Goal: Communication & Community: Ask a question

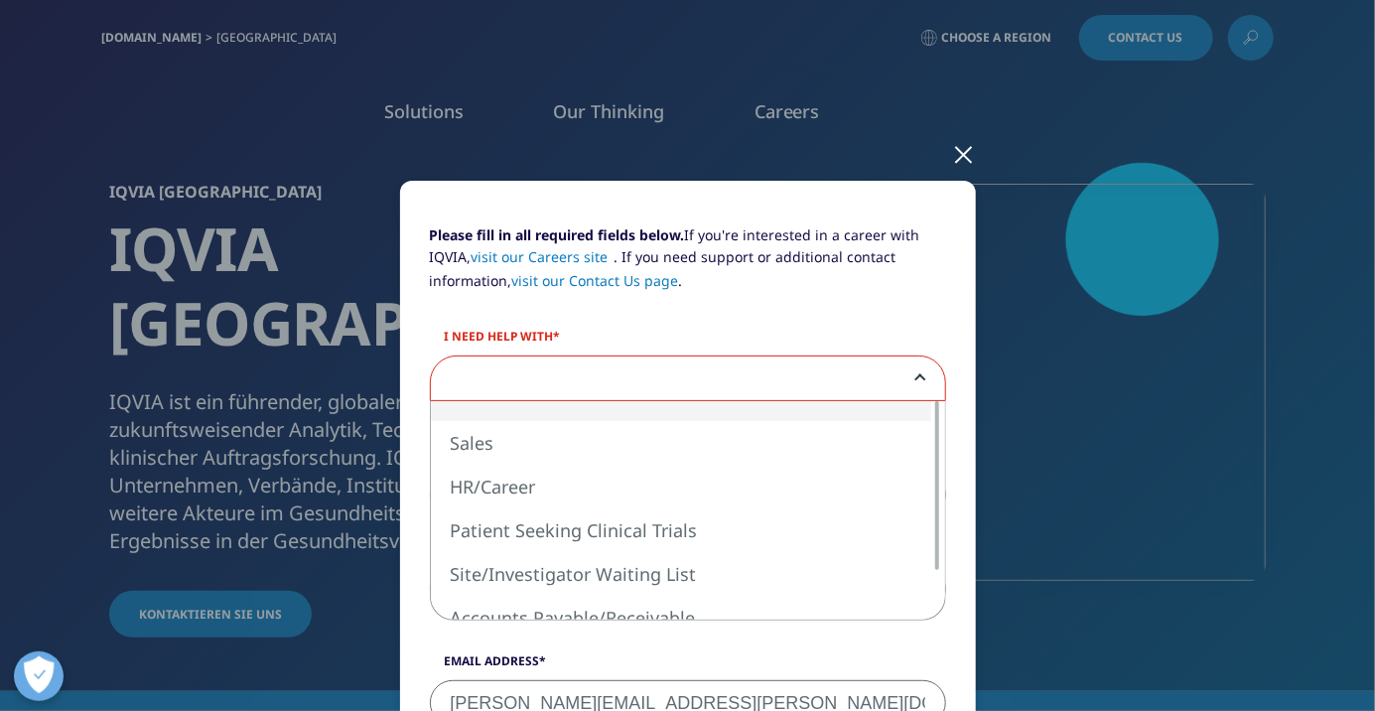
select select "Sales"
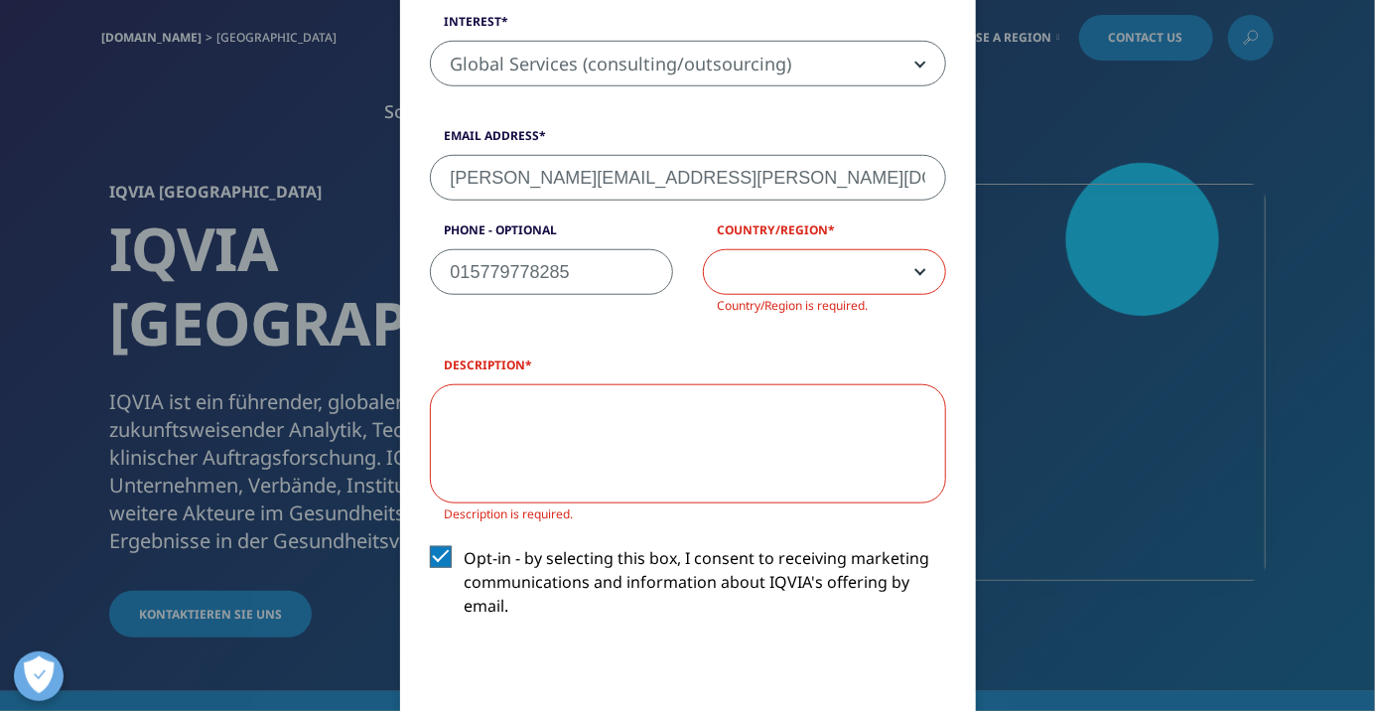
scroll to position [612, 0]
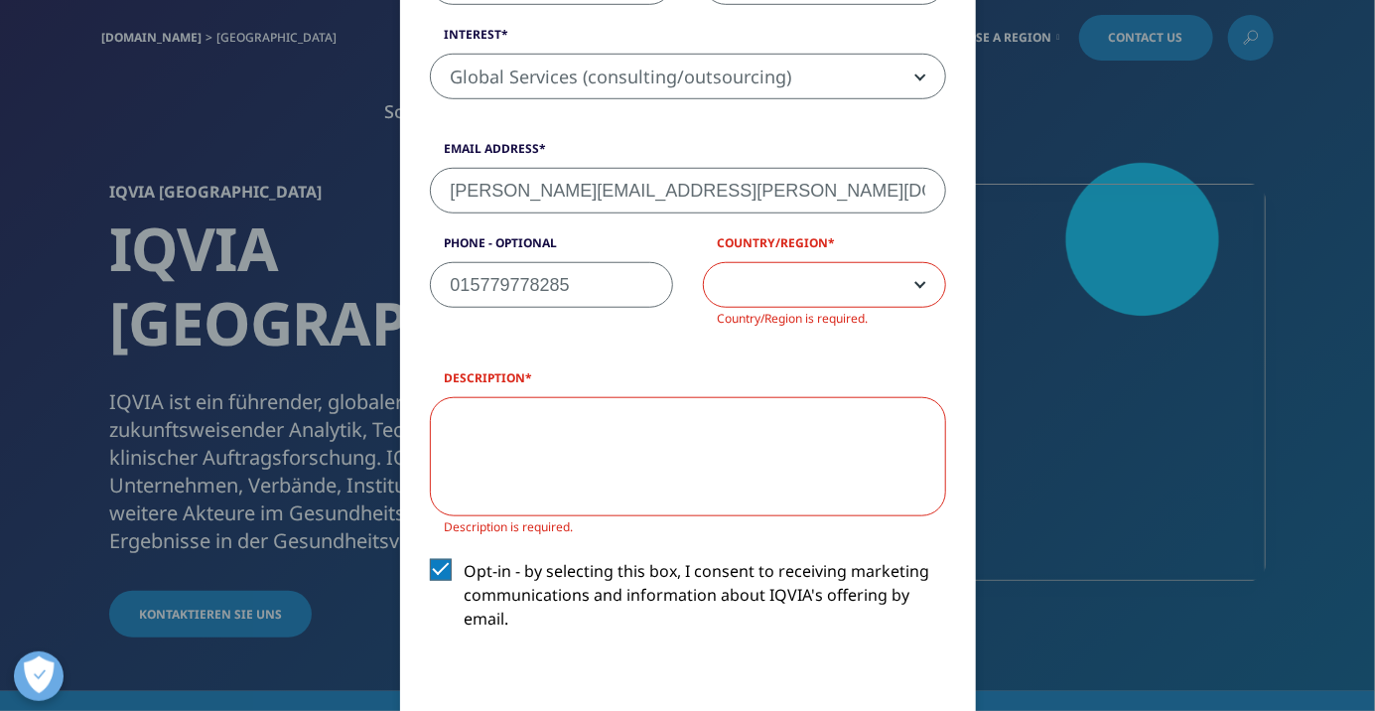
click at [923, 288] on span at bounding box center [824, 286] width 241 height 46
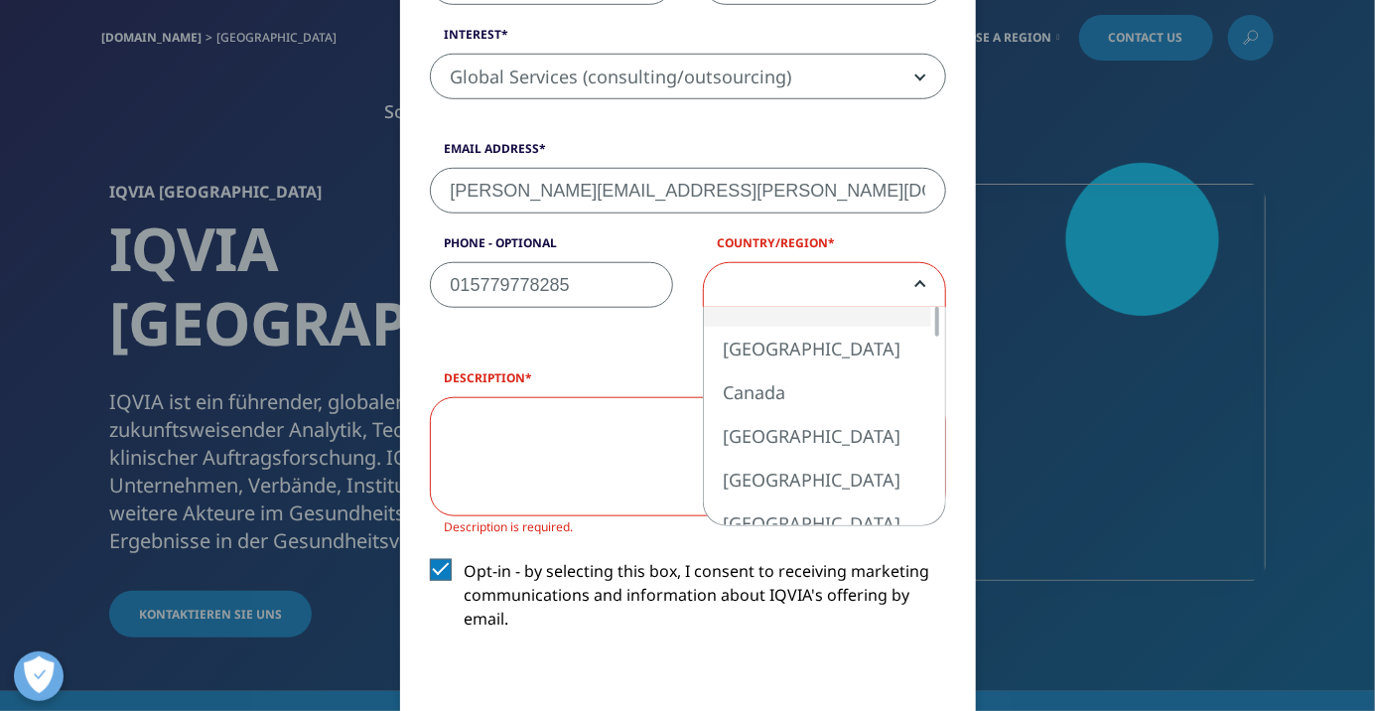
click at [795, 273] on span at bounding box center [824, 286] width 241 height 46
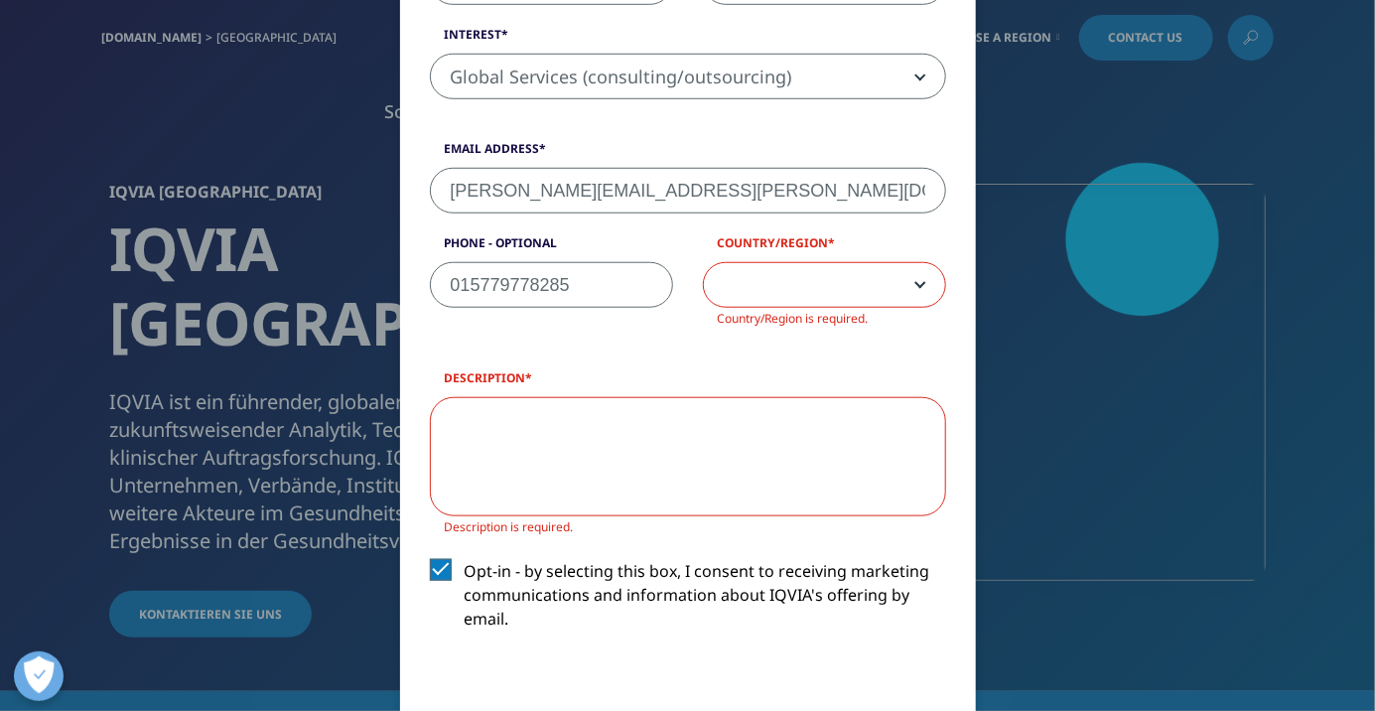
click at [907, 278] on span at bounding box center [824, 286] width 241 height 46
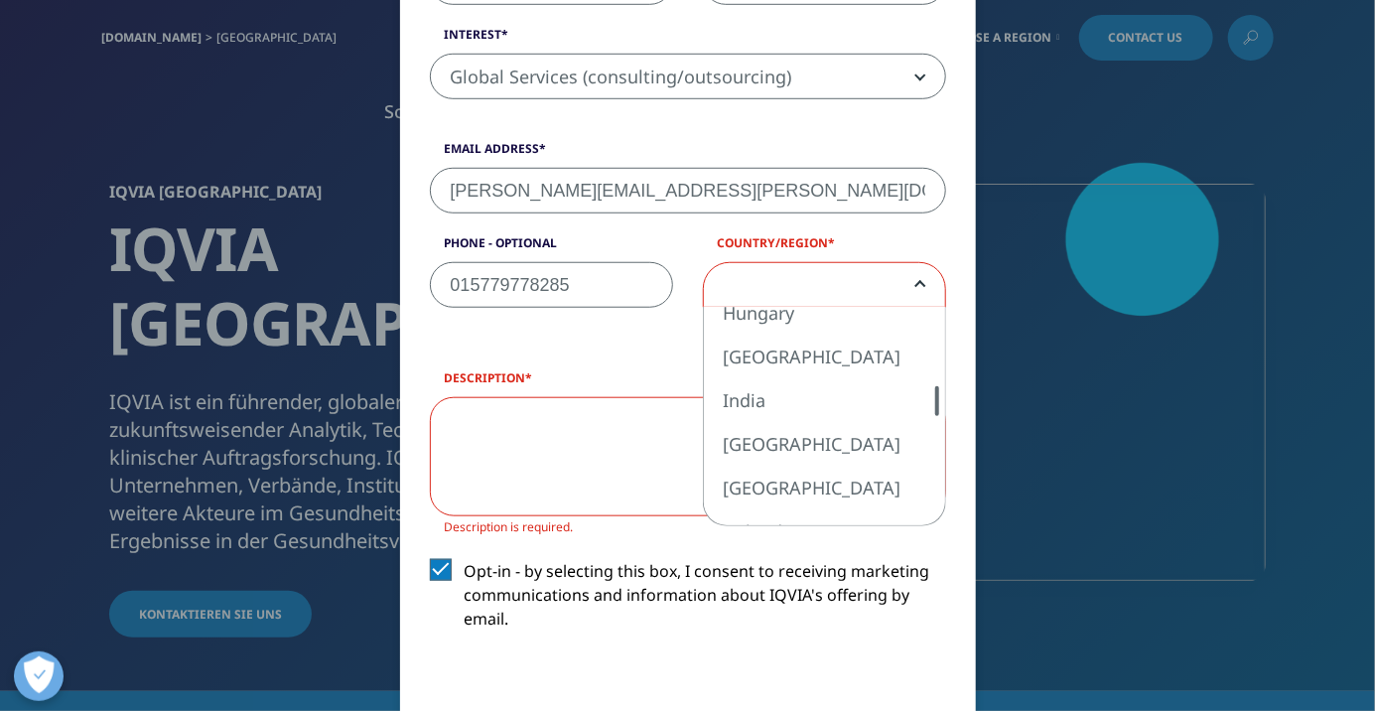
click at [830, 283] on span at bounding box center [824, 286] width 241 height 46
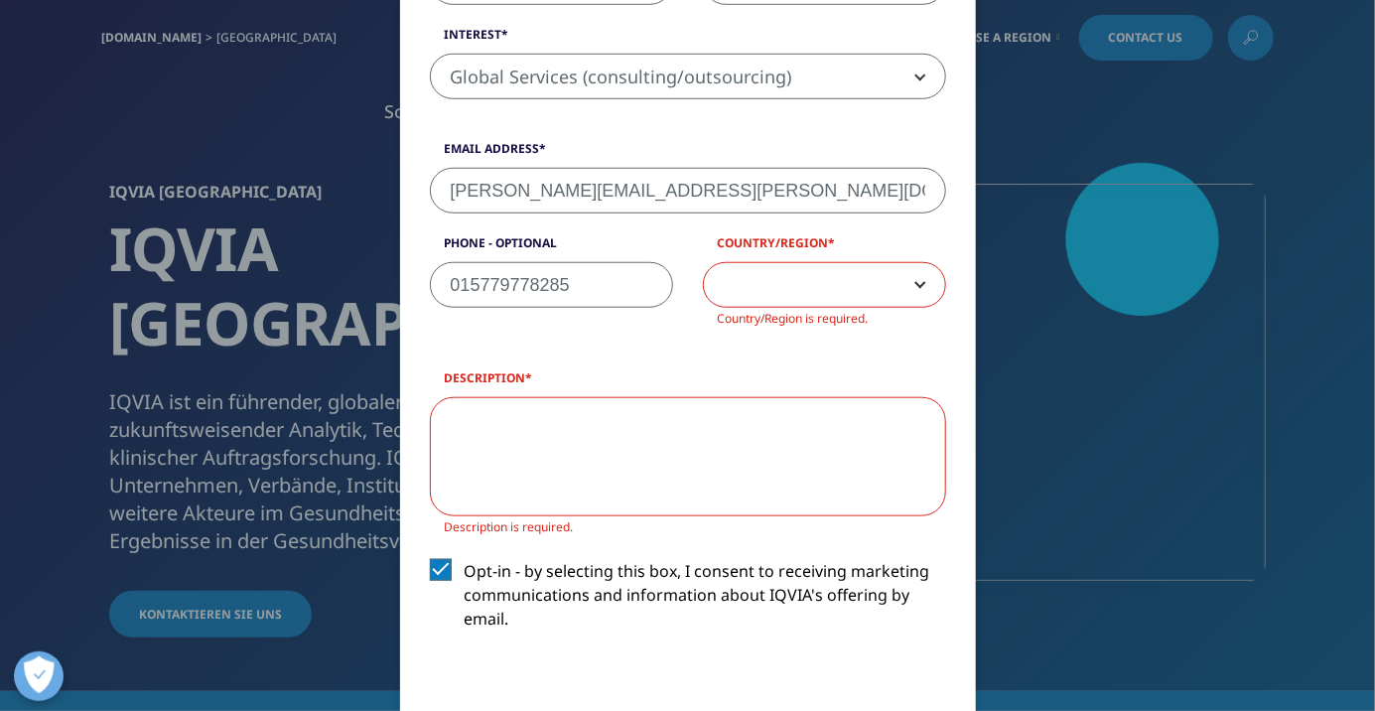
click at [858, 285] on span at bounding box center [824, 286] width 241 height 46
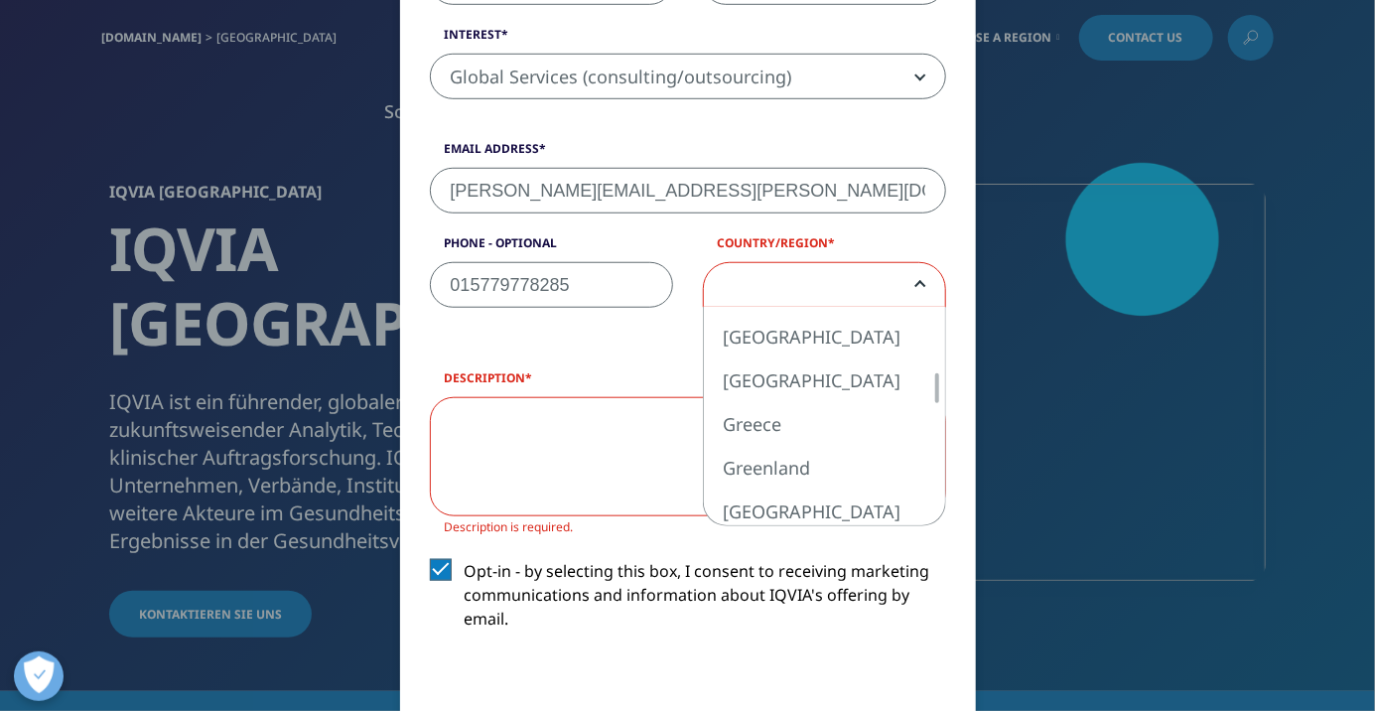
select select "[GEOGRAPHIC_DATA]"
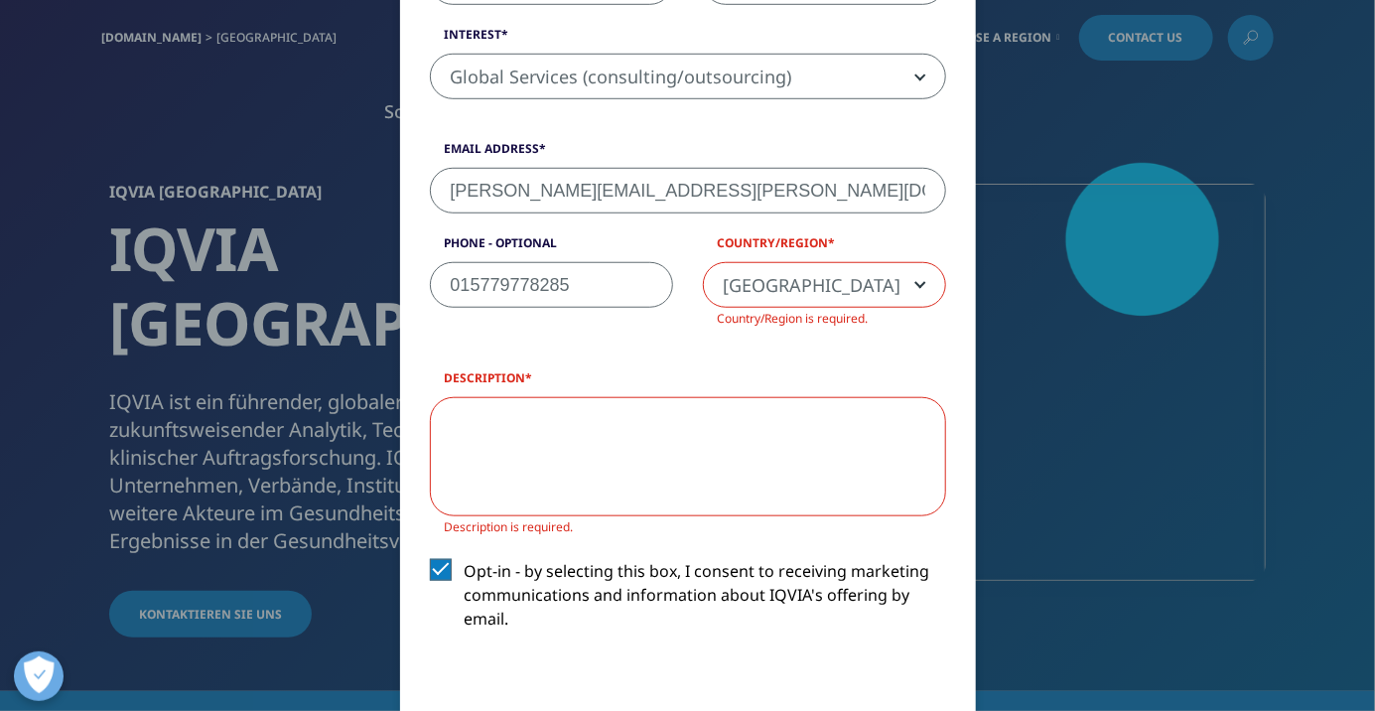
scroll to position [623, 0]
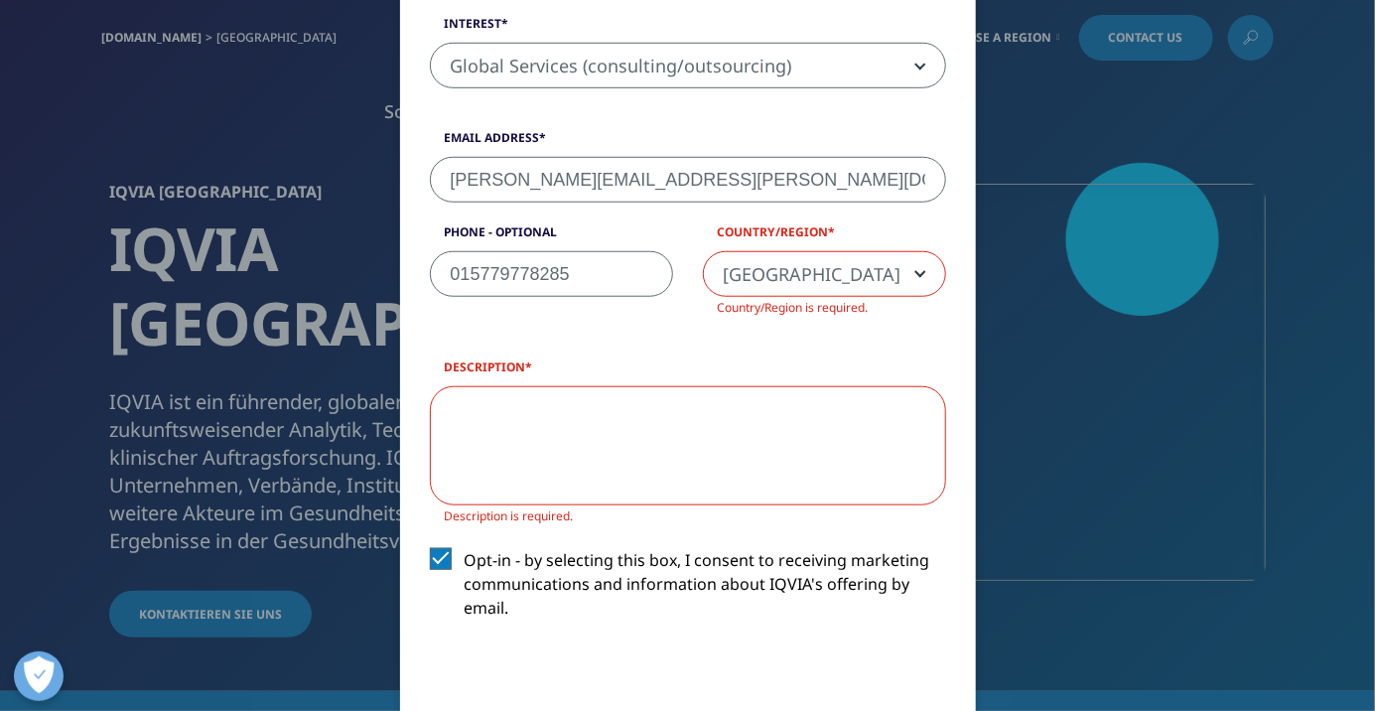
click at [492, 418] on textarea "Description" at bounding box center [688, 445] width 516 height 119
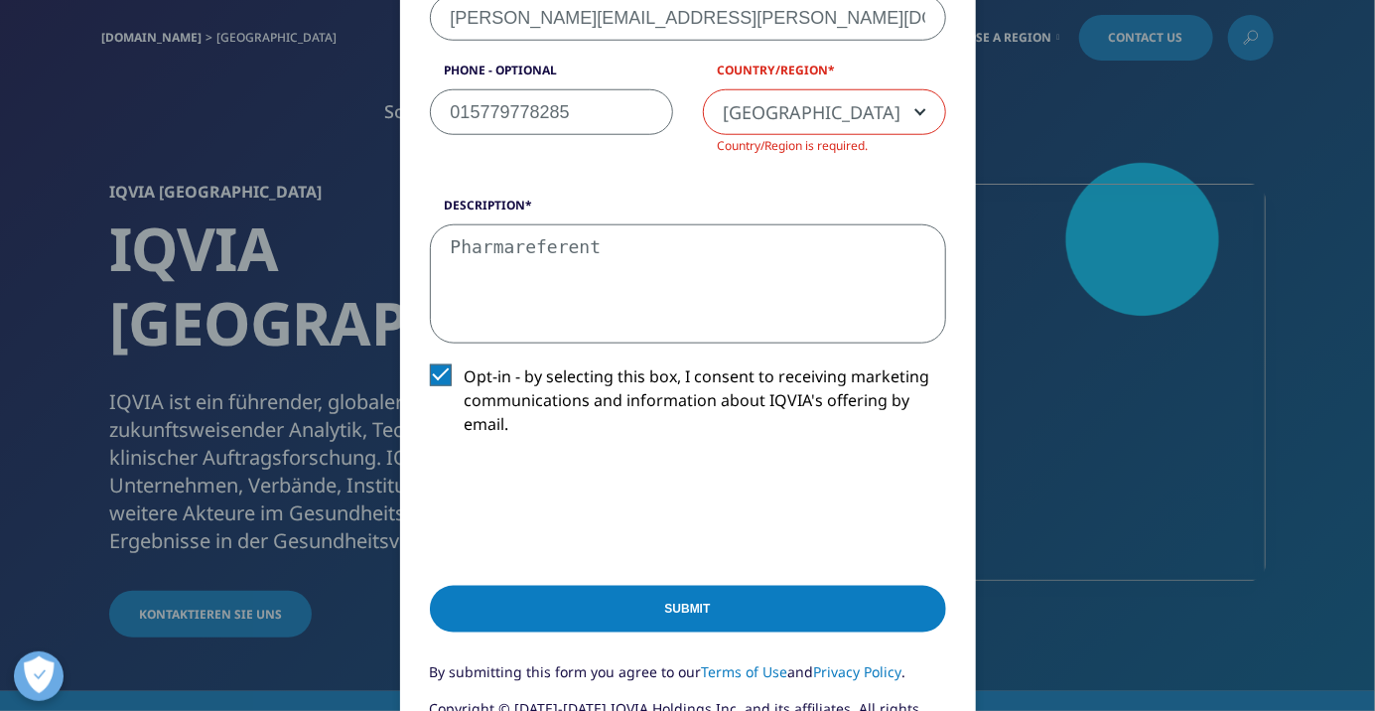
scroll to position [787, 0]
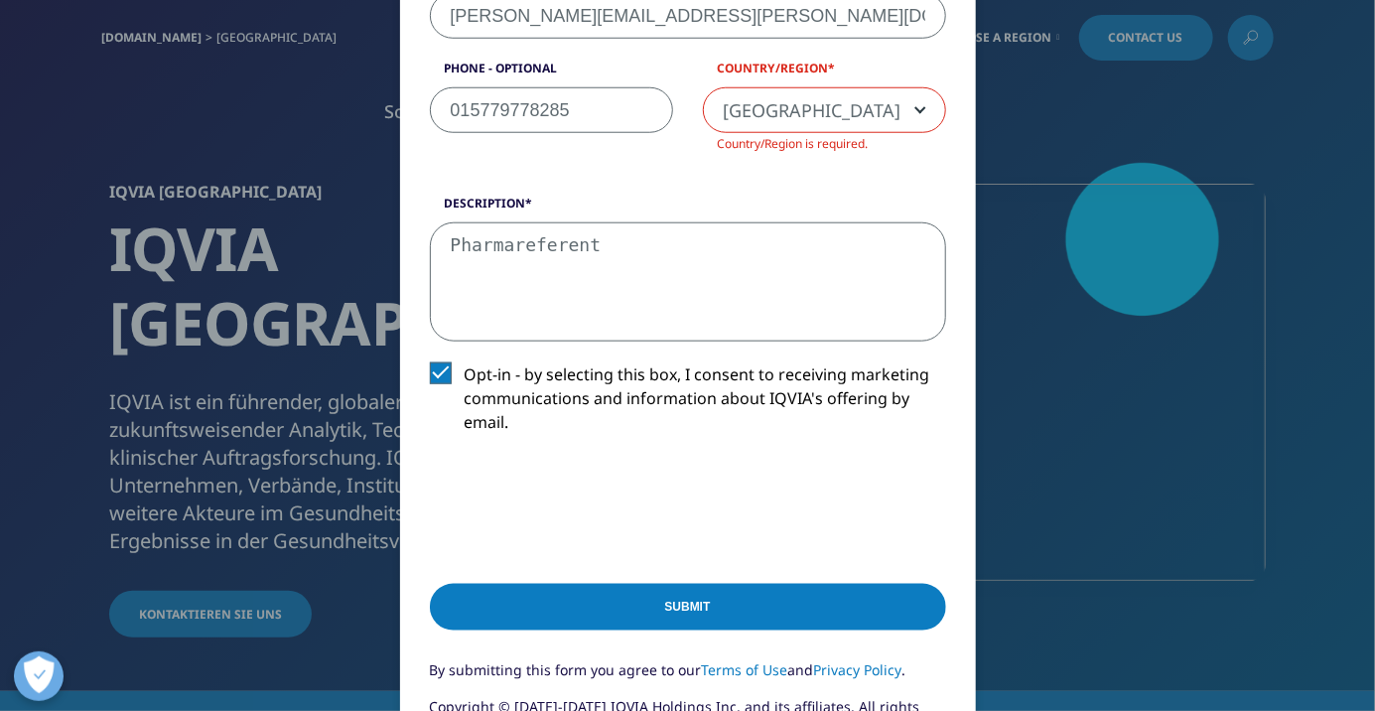
type textarea "Pharmareferent"
click at [715, 611] on input "Submit" at bounding box center [688, 607] width 516 height 47
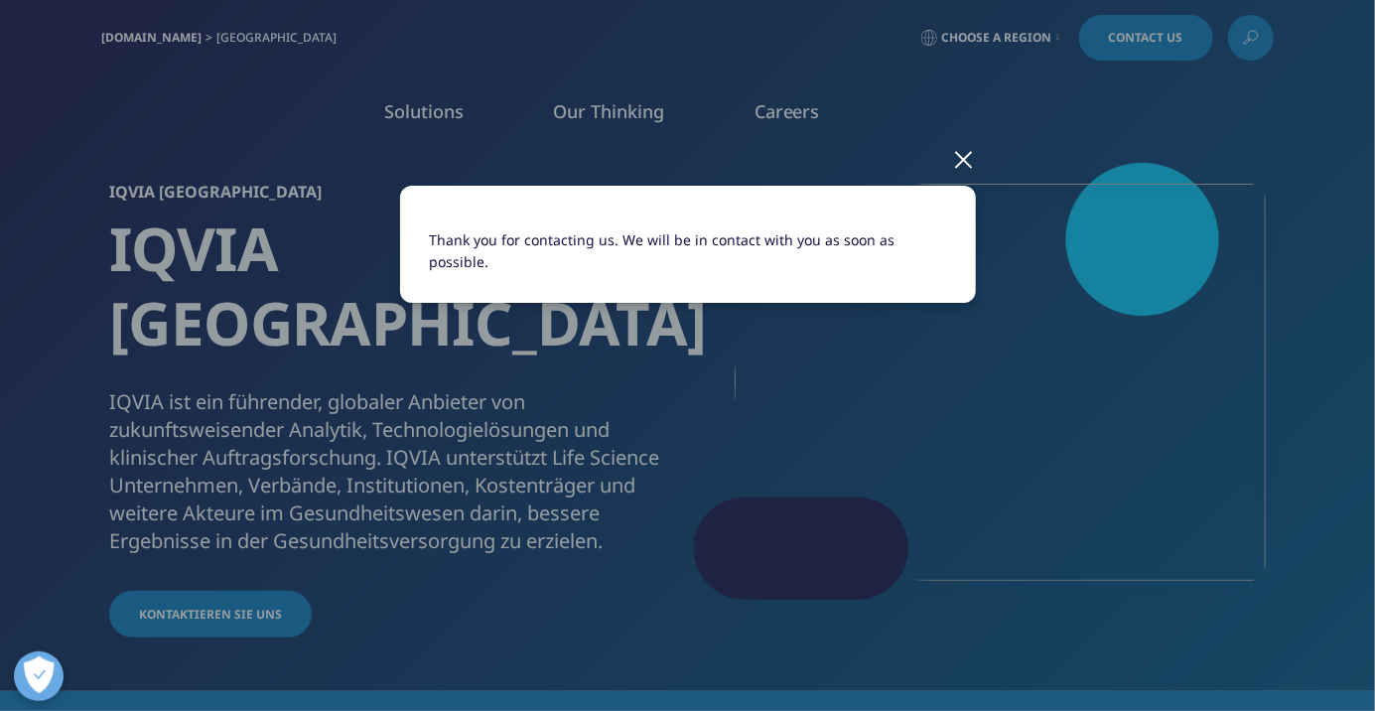
scroll to position [0, 0]
click at [969, 154] on div at bounding box center [964, 158] width 23 height 55
